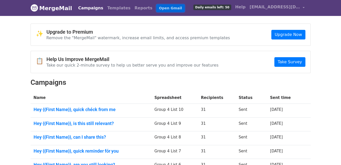
click at [157, 9] on link "Open Gmail" at bounding box center [171, 8] width 28 height 7
click at [86, 7] on link "Campaigns" at bounding box center [90, 8] width 29 height 10
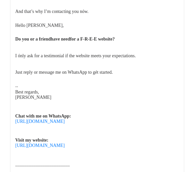
scroll to position [101, 0]
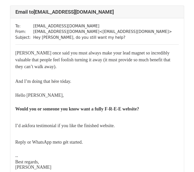
scroll to position [51, 0]
